Goal: Task Accomplishment & Management: Manage account settings

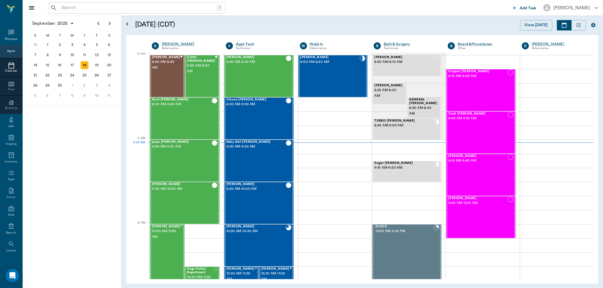
scroll to position [171, 0]
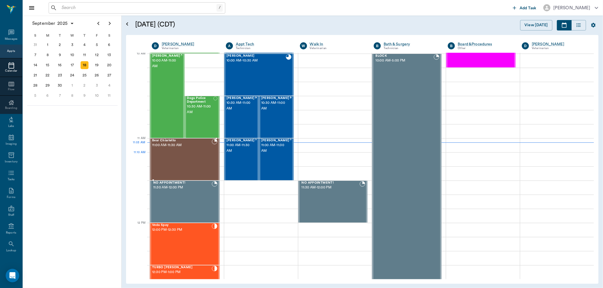
click at [185, 155] on div "Bear Chiarletto 11:00 AM - 11:30 AM" at bounding box center [182, 159] width 60 height 41
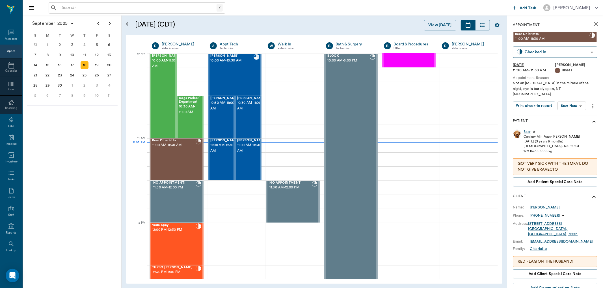
click at [575, 99] on body "/ ​ Add Task [PERSON_NAME] Nectar Messages Appts Calendar Flow Boarding Labs Im…" at bounding box center [301, 144] width 603 height 288
click at [570, 112] on button "View SOAP" at bounding box center [565, 112] width 19 height 6
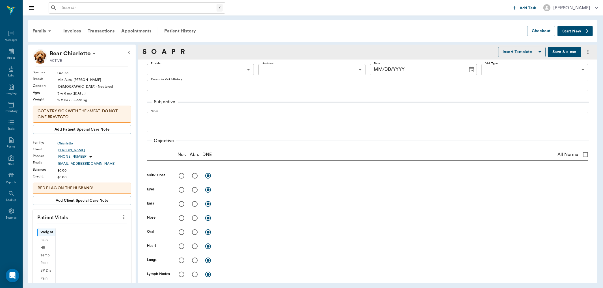
type input "63ec2f075fda476ae8351a4d"
type input "65d2be4f46e3a538d89b8c15"
type textarea "Got an [MEDICAL_DATA] in the middle of the night, eye is barely open, NT [GEOGR…"
type input "[DATE]"
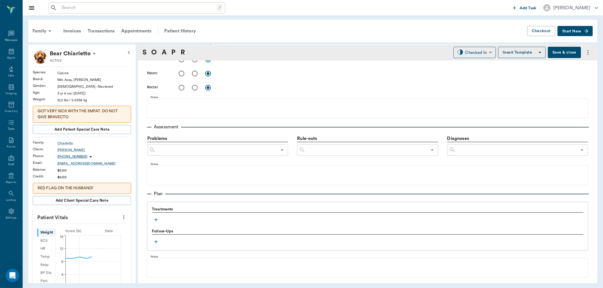
scroll to position [318, 0]
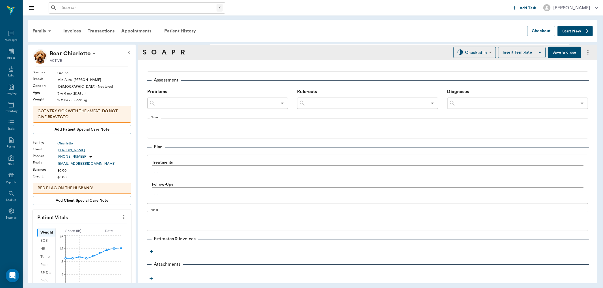
click at [157, 172] on icon "button" at bounding box center [156, 173] width 6 height 6
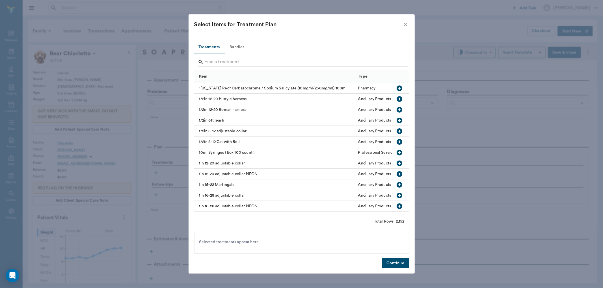
click at [231, 57] on div at bounding box center [303, 62] width 210 height 15
click at [225, 63] on input "Search" at bounding box center [302, 62] width 195 height 9
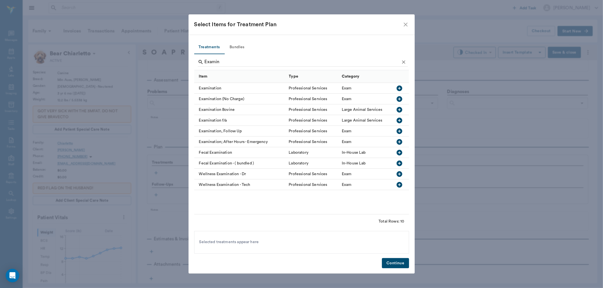
click at [399, 87] on icon "button" at bounding box center [399, 88] width 7 height 7
type input "E"
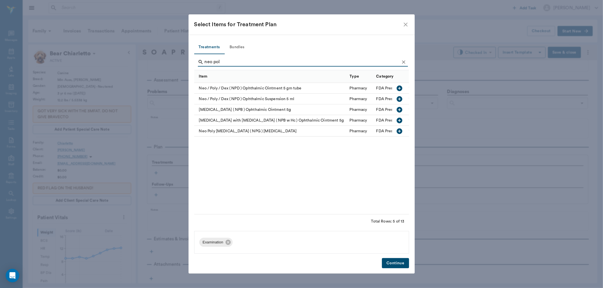
click at [399, 131] on icon "button" at bounding box center [399, 132] width 6 height 6
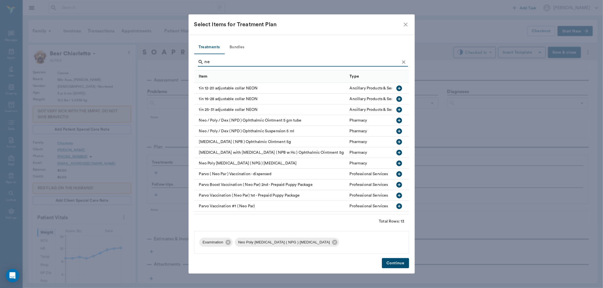
type input "n"
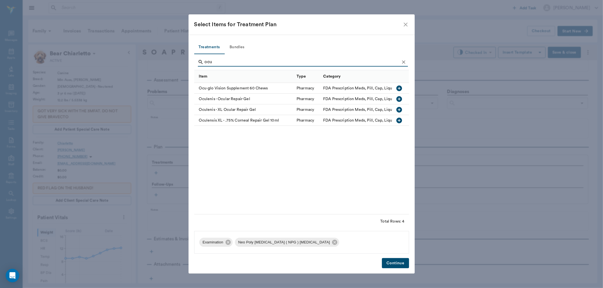
type input "ocu"
click at [399, 98] on icon "button" at bounding box center [399, 99] width 7 height 7
click at [396, 262] on button "Continue" at bounding box center [395, 264] width 27 height 10
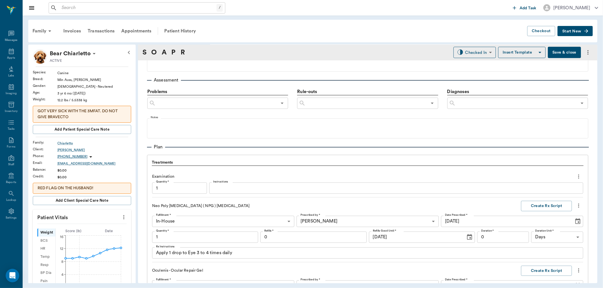
scroll to position [480, 0]
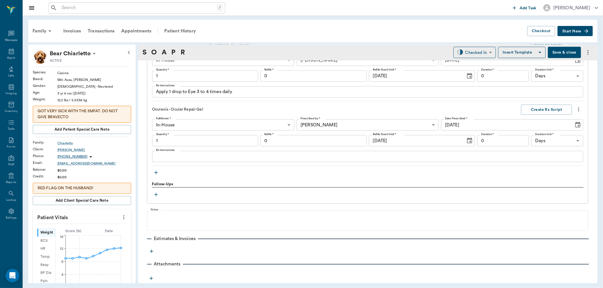
type input "1.00"
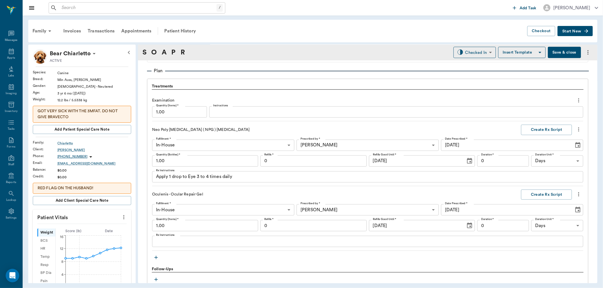
scroll to position [386, 0]
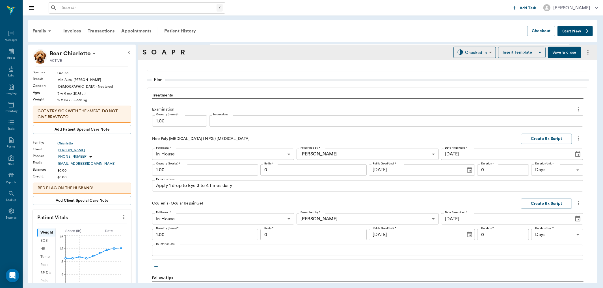
click at [190, 188] on textarea "Apply 1 drop to Eye 3 to 4 times daily" at bounding box center [367, 186] width 423 height 6
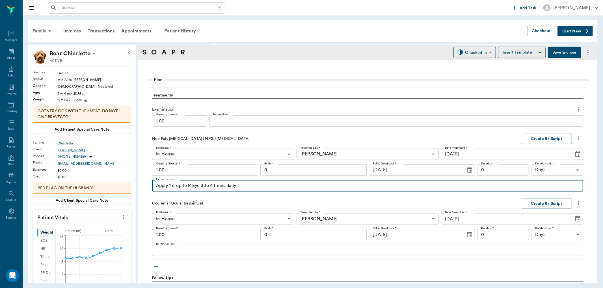
type textarea "Apply 1 drop to R Eye 3 to 4 times daily"
click at [184, 253] on textarea "Rx Instructions" at bounding box center [367, 251] width 423 height 6
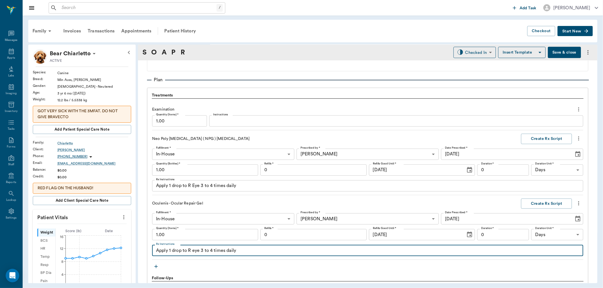
type textarea "Apply 1 drop to R eye 3 to 4 times daily"
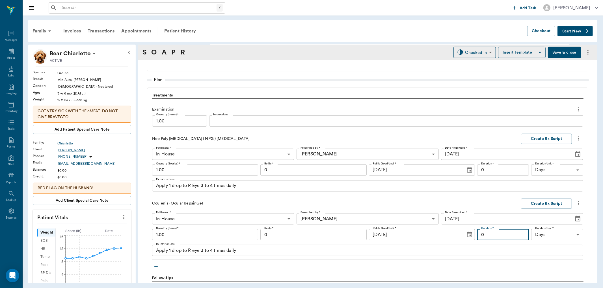
click at [502, 235] on input "0" at bounding box center [503, 234] width 52 height 11
type input "7"
click at [512, 167] on input "0" at bounding box center [503, 170] width 52 height 11
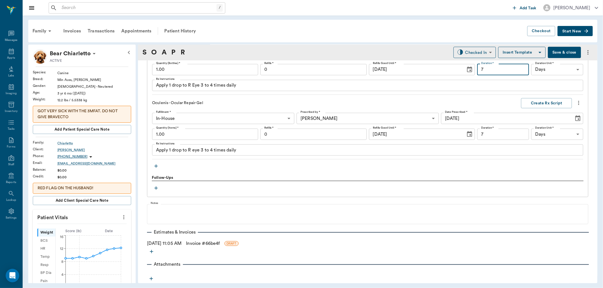
scroll to position [487, 0]
type input "7"
click at [541, 103] on button "Create Rx Script" at bounding box center [546, 103] width 51 height 10
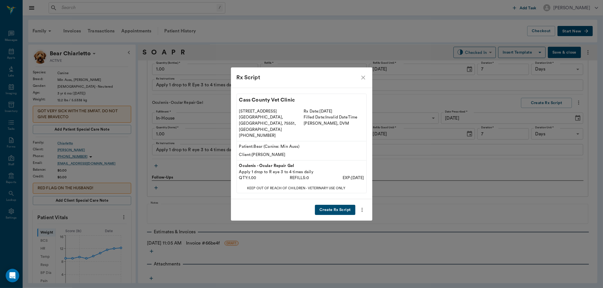
click at [349, 205] on button "Create Rx Script" at bounding box center [335, 210] width 40 height 10
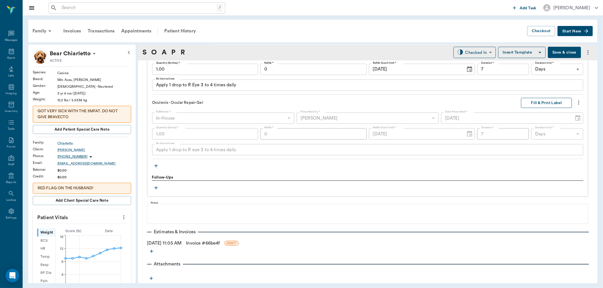
click at [537, 101] on button "Fill & Print Label" at bounding box center [546, 103] width 51 height 10
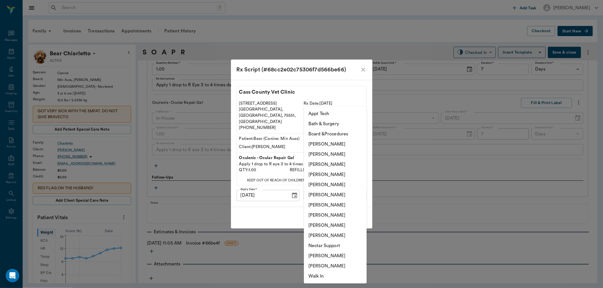
click at [337, 185] on body "/ ​ Add Task [PERSON_NAME] Nectar Messages Appts Labs Imaging Inventory Tasks F…" at bounding box center [301, 144] width 603 height 288
click at [336, 176] on li "[PERSON_NAME]" at bounding box center [335, 175] width 63 height 10
type input "63ec2f075fda476ae8351a4d"
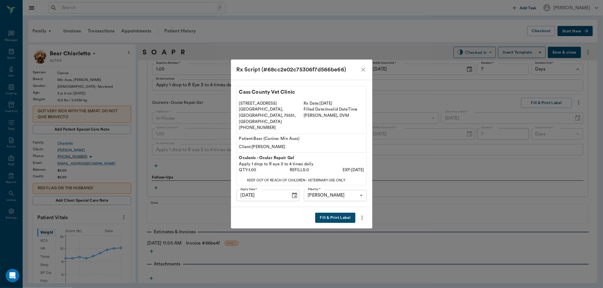
click at [335, 213] on button "Fill & Print Label" at bounding box center [335, 218] width 40 height 10
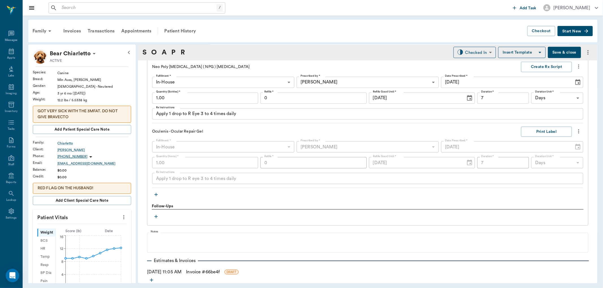
scroll to position [392, 0]
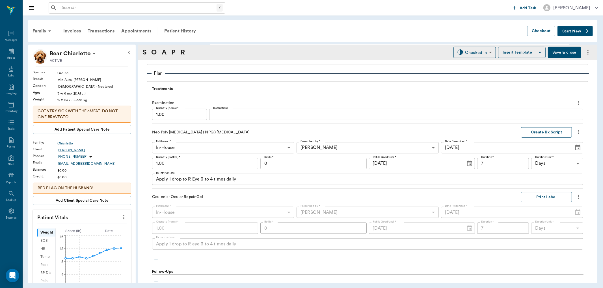
click at [540, 132] on button "Create Rx Script" at bounding box center [546, 132] width 51 height 10
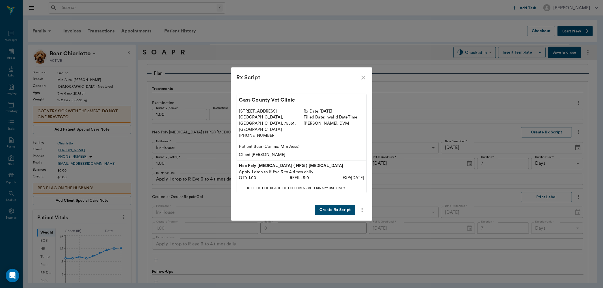
click at [339, 205] on button "Create Rx Script" at bounding box center [335, 210] width 40 height 10
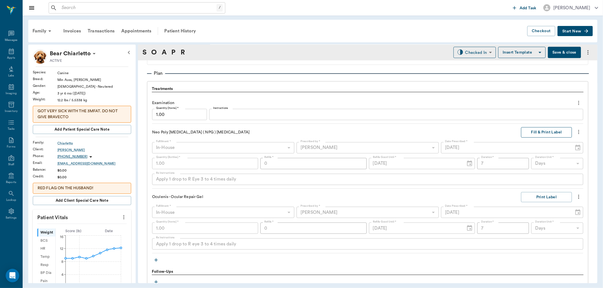
click at [544, 129] on button "Fill & Print Label" at bounding box center [546, 132] width 51 height 10
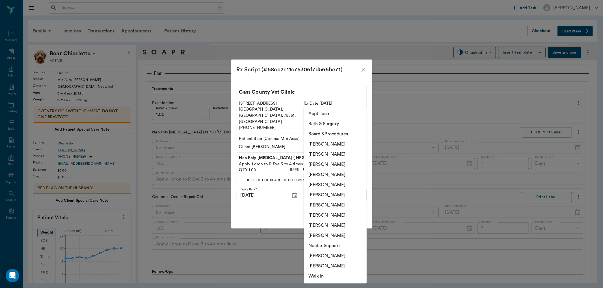
click at [334, 191] on body "/ ​ Add Task [PERSON_NAME] Nectar Messages Appts Labs Imaging Inventory Tasks F…" at bounding box center [301, 144] width 603 height 288
click at [334, 171] on li "[PERSON_NAME]" at bounding box center [335, 175] width 63 height 10
type input "63ec2f075fda476ae8351a4d"
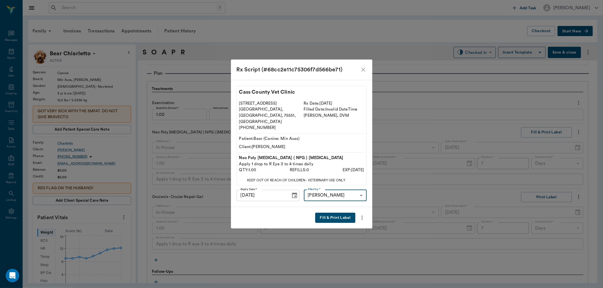
click at [343, 213] on button "Fill & Print Label" at bounding box center [335, 218] width 40 height 10
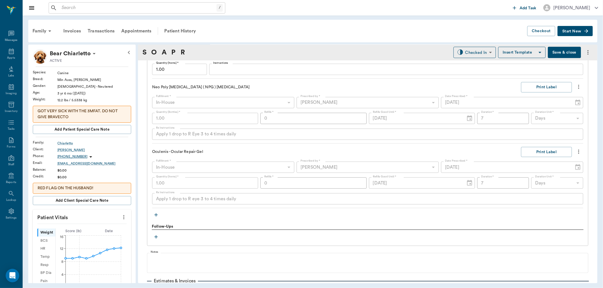
scroll to position [487, 0]
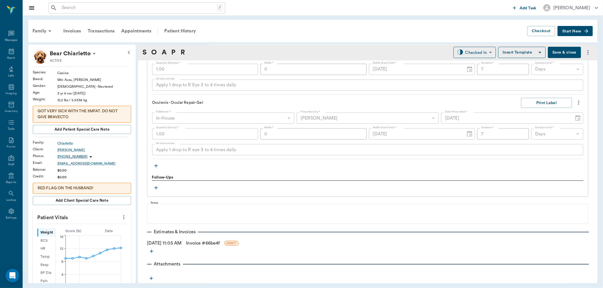
click at [156, 165] on icon "button" at bounding box center [156, 166] width 6 height 6
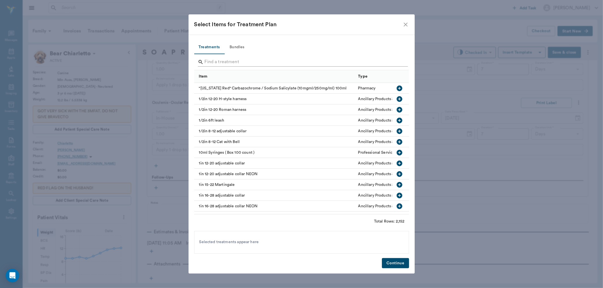
click at [211, 61] on input "Search" at bounding box center [302, 62] width 195 height 9
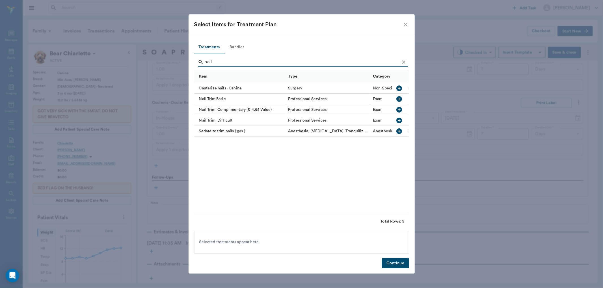
type input "nail"
click at [397, 101] on icon "button" at bounding box center [399, 99] width 7 height 7
click at [394, 261] on button "Continue" at bounding box center [395, 264] width 27 height 10
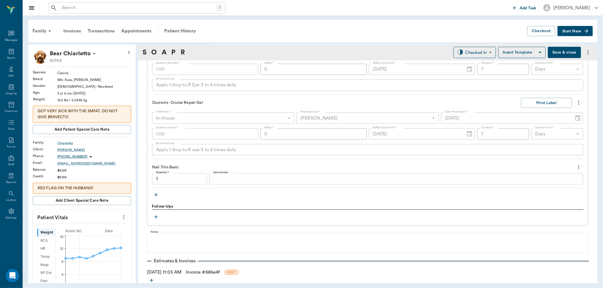
type input "1.00"
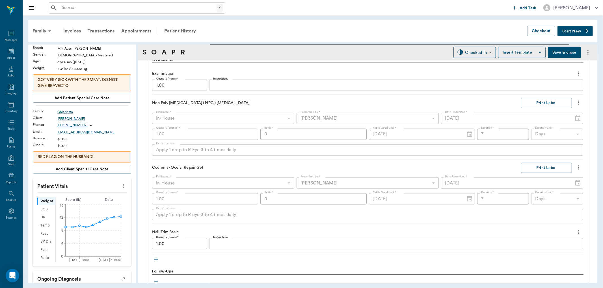
scroll to position [359, 0]
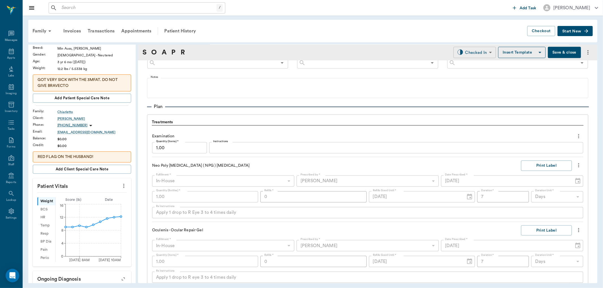
click at [477, 54] on body "/ ​ Add Task [PERSON_NAME] Nectar Messages Appts Labs Imaging Inventory Tasks F…" at bounding box center [301, 144] width 603 height 288
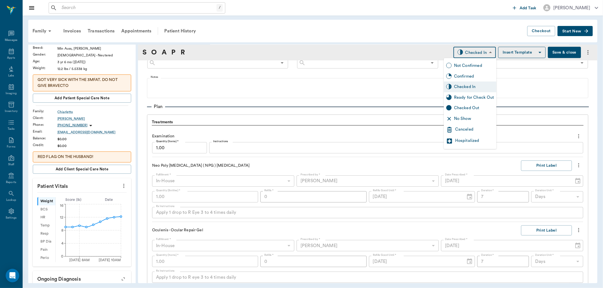
click at [464, 98] on div "Ready for Check Out" at bounding box center [474, 98] width 40 height 6
type input "READY_TO_CHECKOUT"
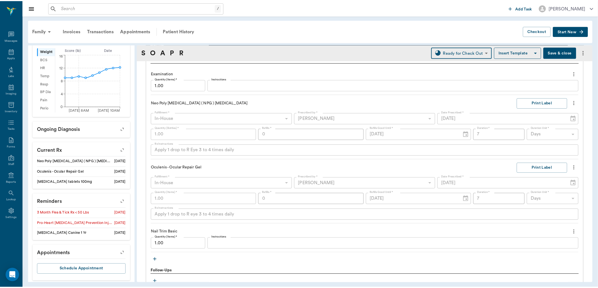
scroll to position [184, 0]
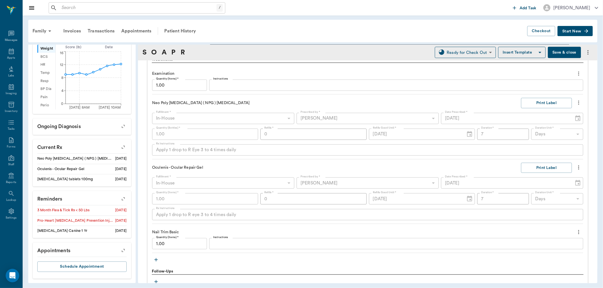
drag, startPoint x: 564, startPoint y: 53, endPoint x: 374, endPoint y: 32, distance: 191.2
click at [563, 49] on button "Save & close" at bounding box center [564, 52] width 33 height 11
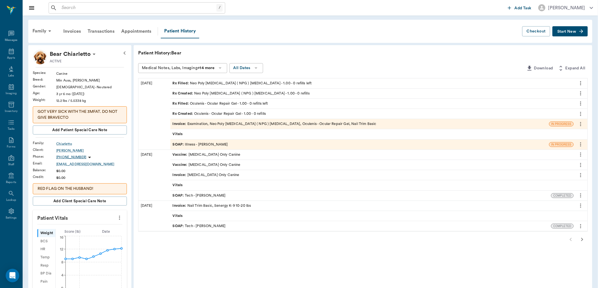
click at [583, 237] on icon "button" at bounding box center [582, 240] width 7 height 7
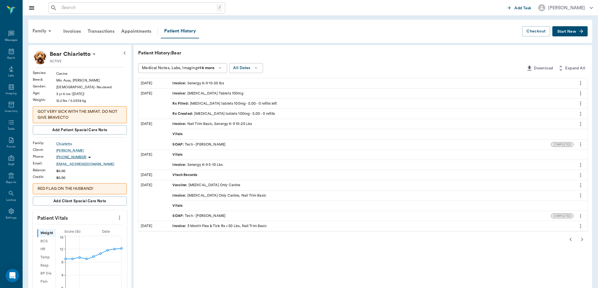
click at [572, 238] on icon "button" at bounding box center [570, 240] width 7 height 7
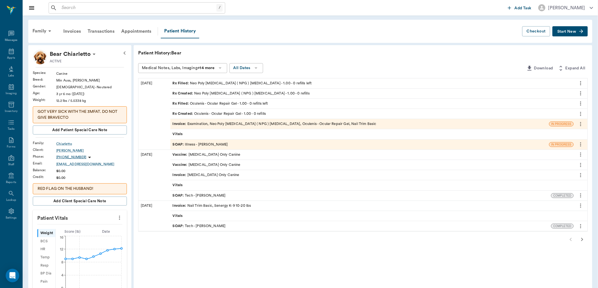
click at [583, 240] on icon "button" at bounding box center [582, 240] width 7 height 7
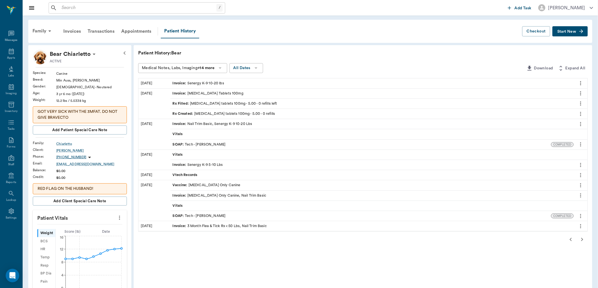
click at [583, 240] on icon "button" at bounding box center [582, 240] width 7 height 7
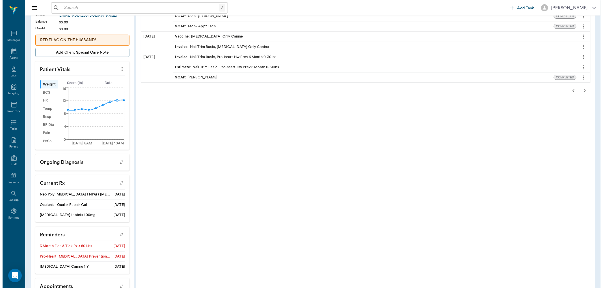
scroll to position [186, 0]
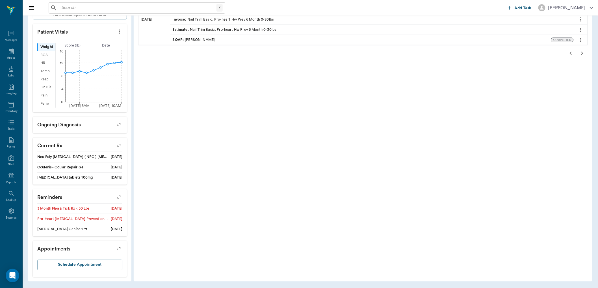
click at [118, 199] on icon "button" at bounding box center [119, 198] width 8 height 8
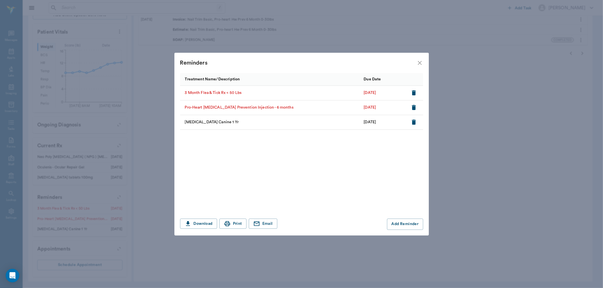
click at [413, 93] on icon "button" at bounding box center [414, 92] width 4 height 5
click at [414, 92] on icon "button" at bounding box center [414, 92] width 4 height 5
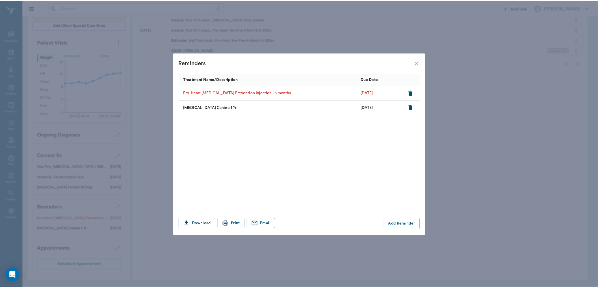
scroll to position [166, 0]
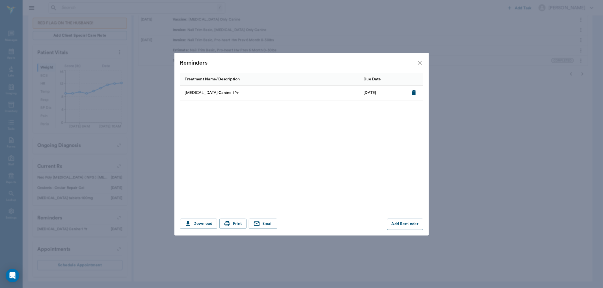
click at [421, 63] on icon "close" at bounding box center [419, 63] width 7 height 7
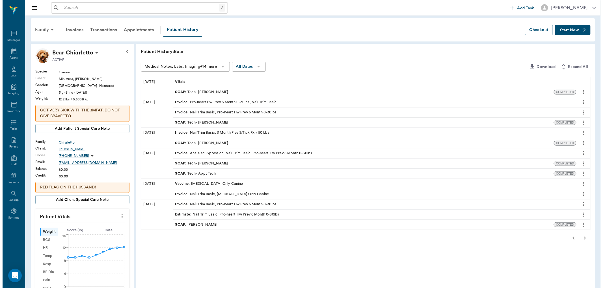
scroll to position [0, 0]
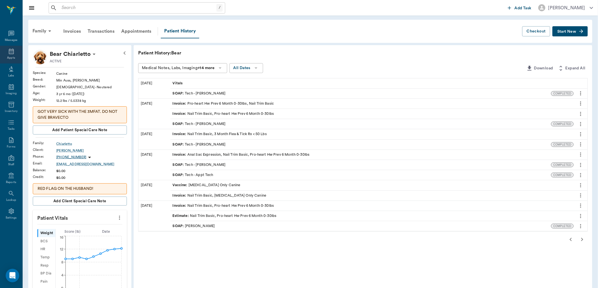
click at [10, 55] on div "Appts" at bounding box center [11, 55] width 22 height 18
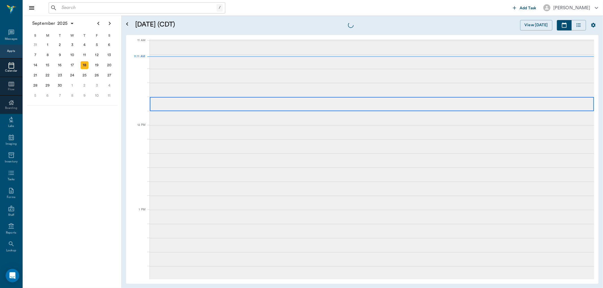
scroll to position [255, 0]
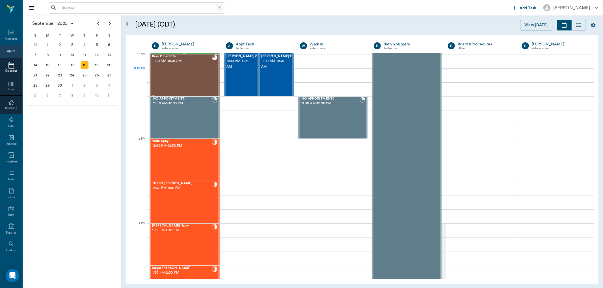
click at [182, 77] on div "Bear Chiarletto 11:00 AM - 11:30 AM" at bounding box center [182, 75] width 60 height 41
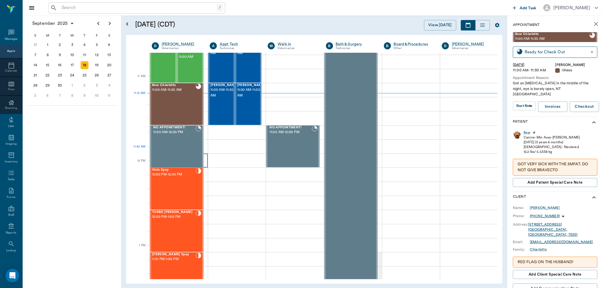
scroll to position [224, 0]
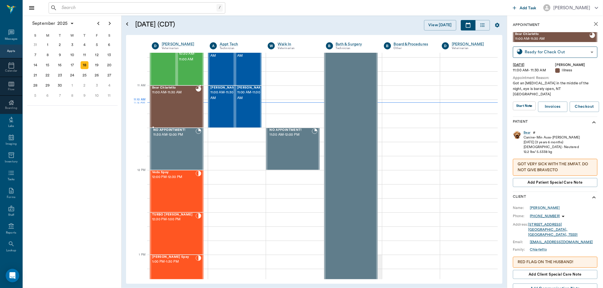
click at [176, 109] on div "Bear Chiarletto 11:00 AM - 11:30 AM" at bounding box center [174, 106] width 44 height 41
click at [583, 178] on button "Add patient Special Care Note" at bounding box center [555, 182] width 84 height 9
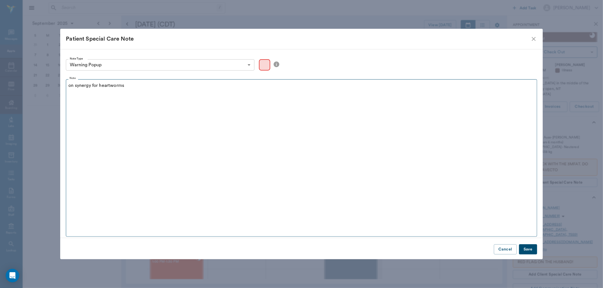
click at [78, 85] on p "on synergy for heartworms" at bounding box center [301, 85] width 466 height 7
click at [151, 90] on div "on senergy for heartworms" at bounding box center [301, 89] width 466 height 14
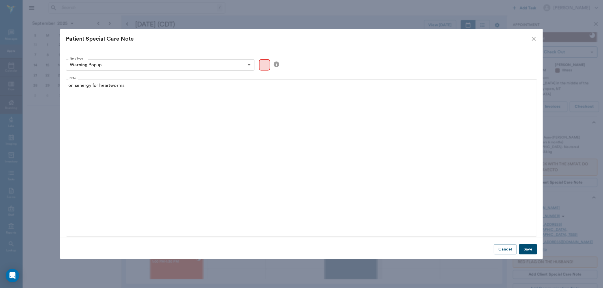
click at [522, 251] on button "Save" at bounding box center [528, 250] width 18 height 10
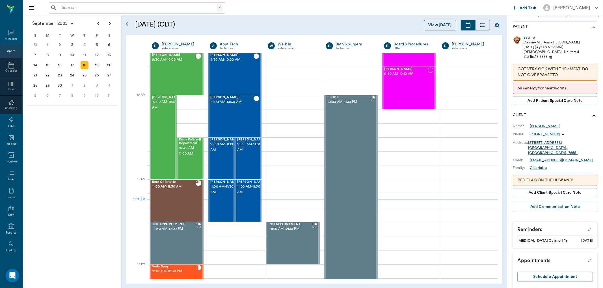
scroll to position [96, 0]
click at [585, 225] on icon "button" at bounding box center [589, 229] width 8 height 8
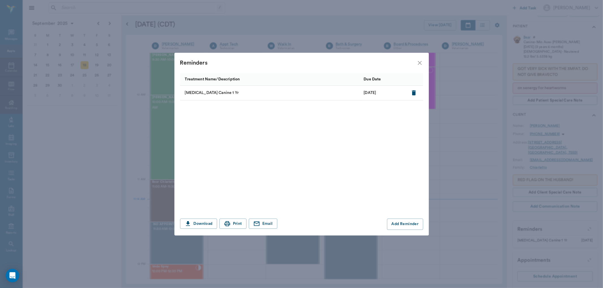
click at [420, 63] on icon "close" at bounding box center [419, 63] width 7 height 7
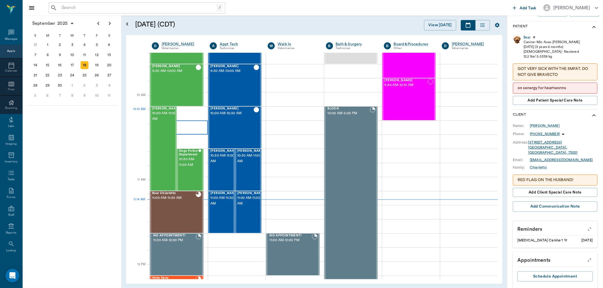
scroll to position [129, 0]
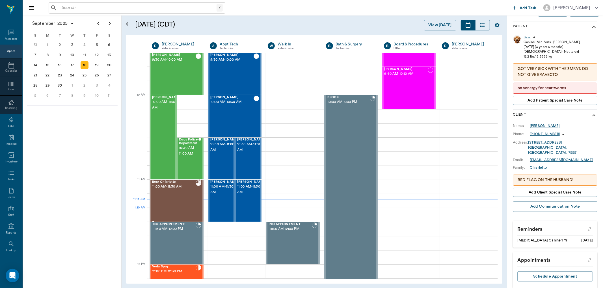
click at [180, 212] on div "Bear Chiarletto 11:00 AM - 11:30 AM" at bounding box center [174, 201] width 44 height 41
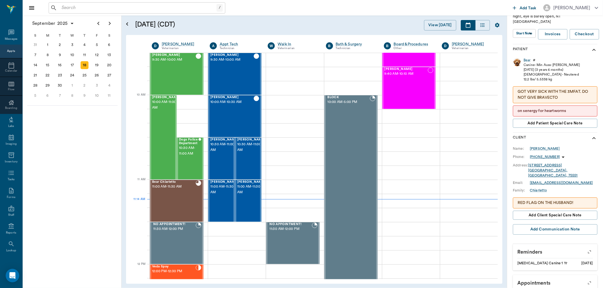
scroll to position [64, 0]
